Goal: Check status: Check status

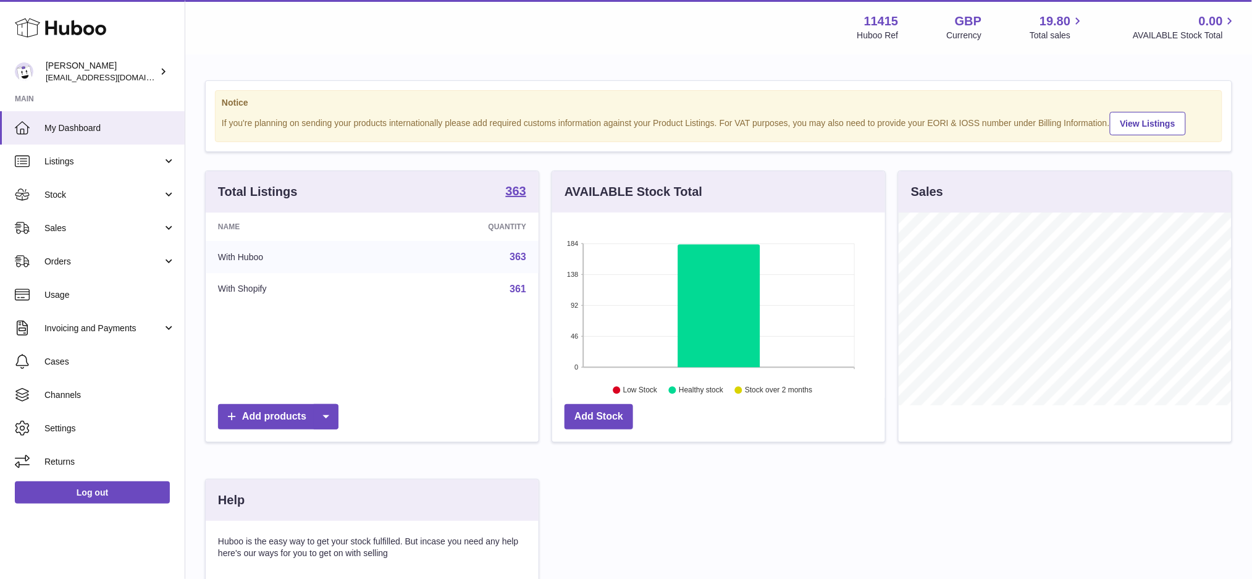
scroll to position [192, 333]
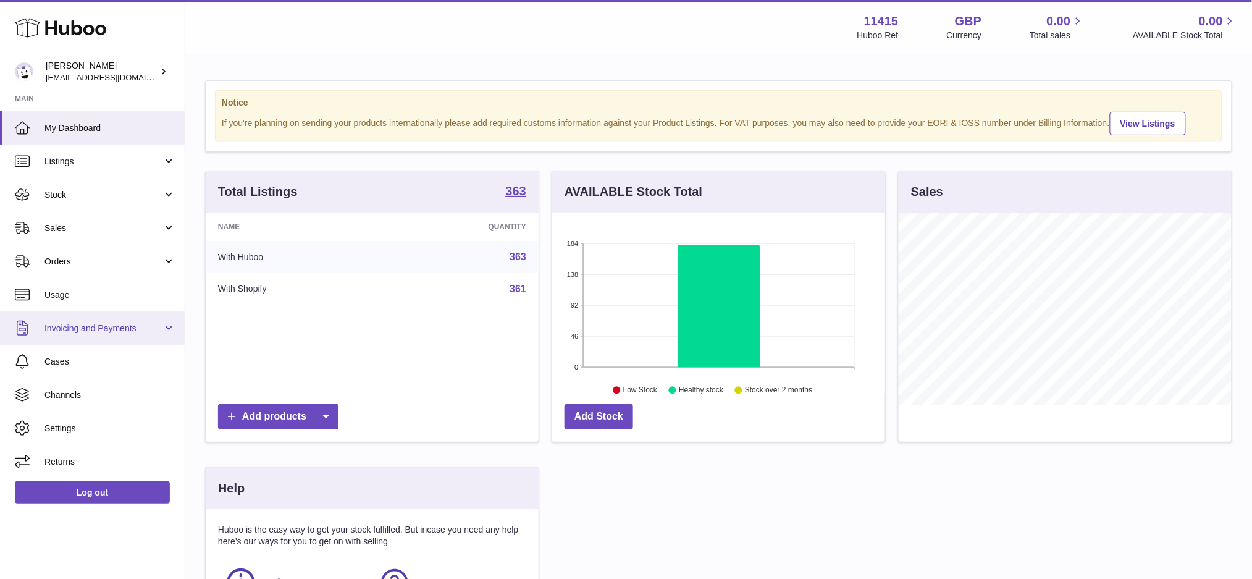
scroll to position [192, 333]
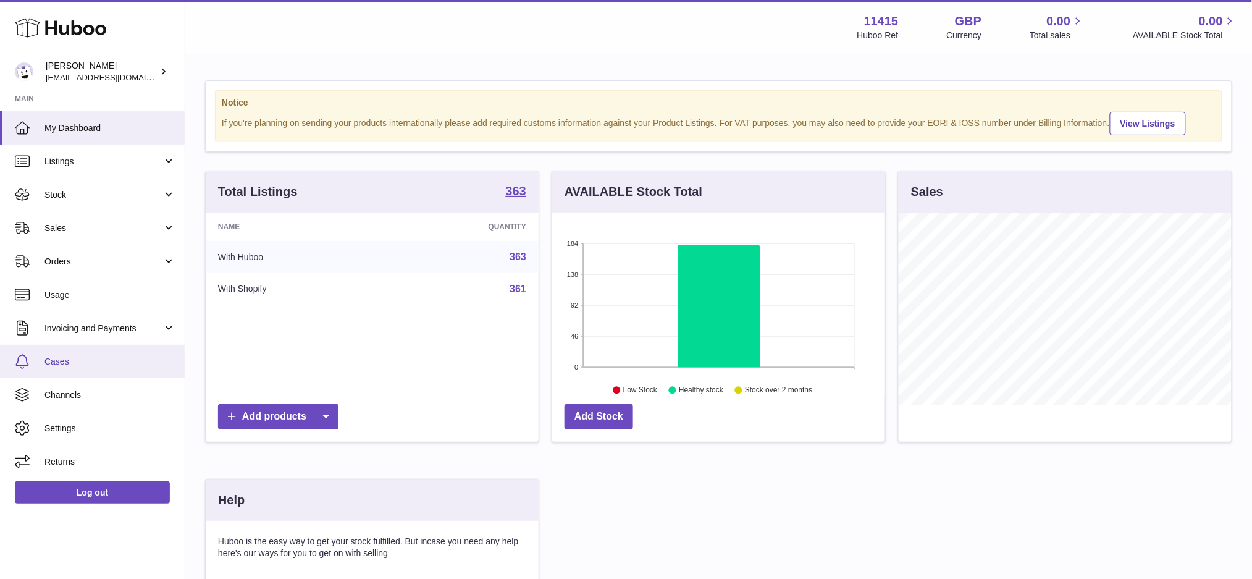
click at [64, 353] on link "Cases" at bounding box center [92, 361] width 185 height 33
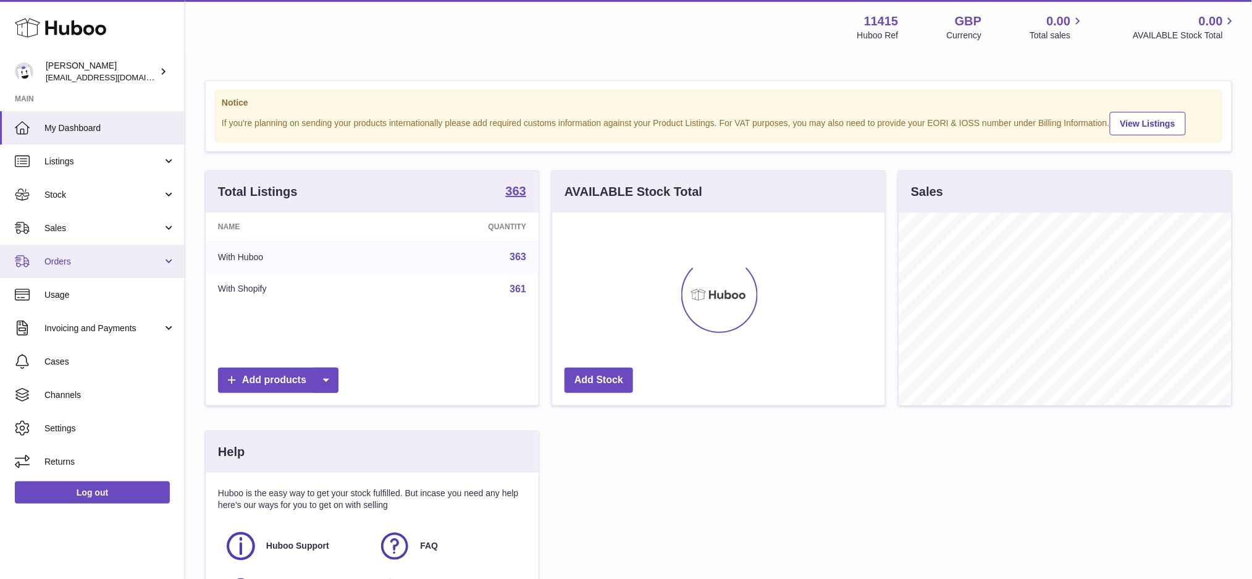
scroll to position [192, 333]
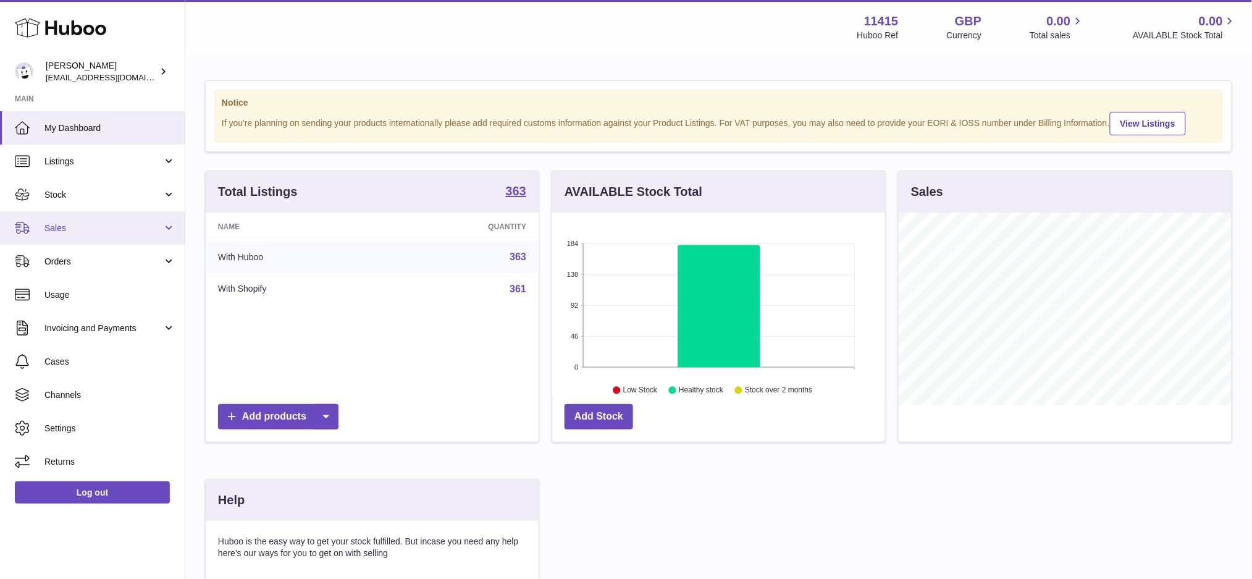
click at [114, 216] on link "Sales" at bounding box center [92, 227] width 185 height 33
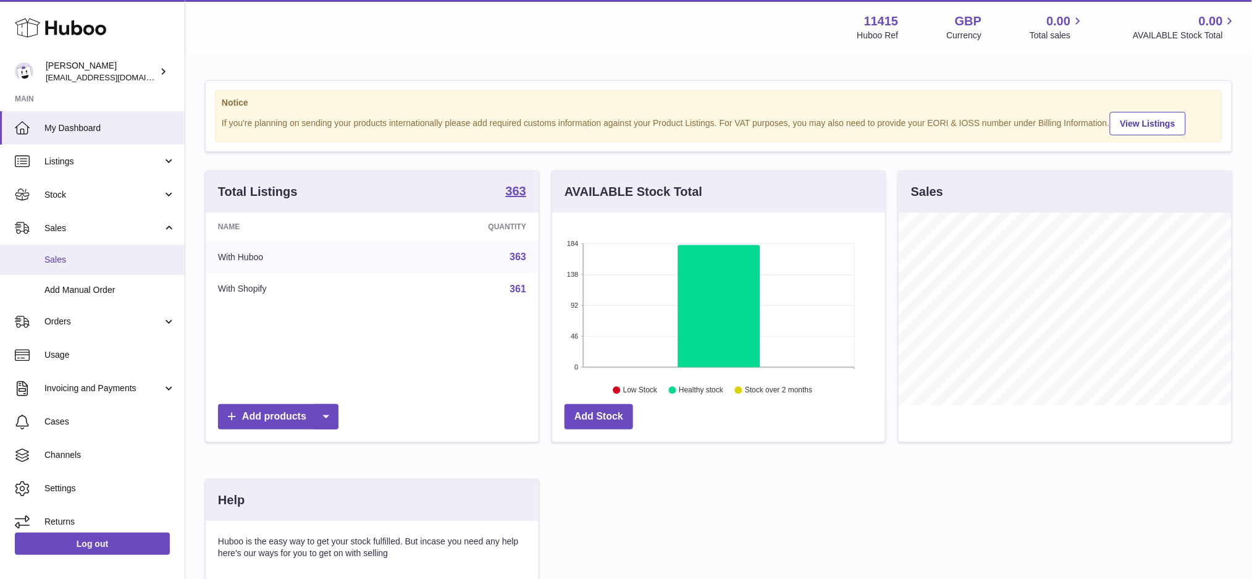
click at [107, 266] on link "Sales" at bounding box center [92, 260] width 185 height 30
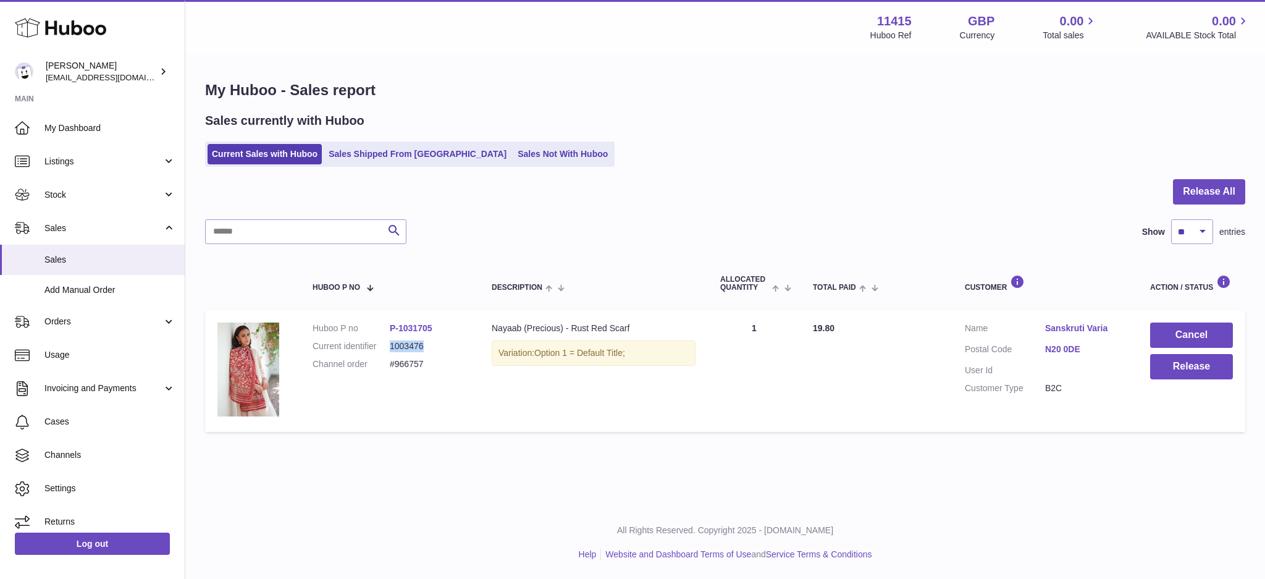
drag, startPoint x: 433, startPoint y: 342, endPoint x: 389, endPoint y: 346, distance: 44.7
click at [390, 346] on dd "1003476" at bounding box center [428, 346] width 77 height 12
copy dd "1003476"
click at [515, 409] on td "Description Nayaab (Precious) - Rust Red Scarf Variation: Option 1 = Default Ti…" at bounding box center [593, 371] width 228 height 122
